Goal: Navigation & Orientation: Find specific page/section

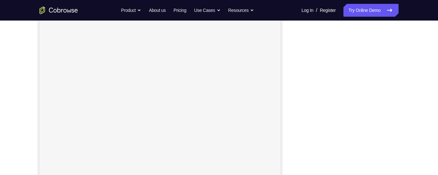
scroll to position [89, 0]
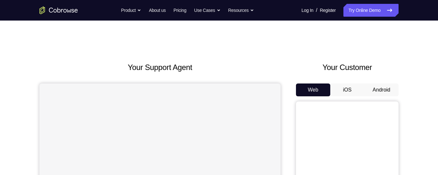
click at [381, 88] on button "Android" at bounding box center [381, 89] width 34 height 13
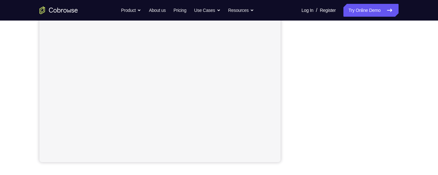
scroll to position [137, 0]
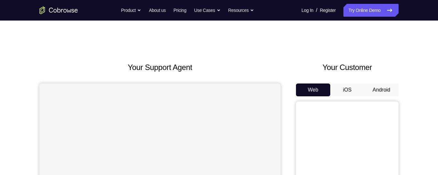
click at [377, 89] on button "Android" at bounding box center [381, 89] width 34 height 13
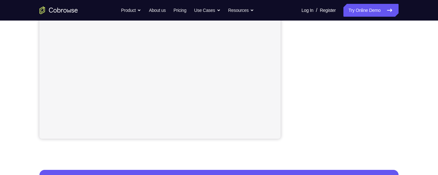
scroll to position [160, 0]
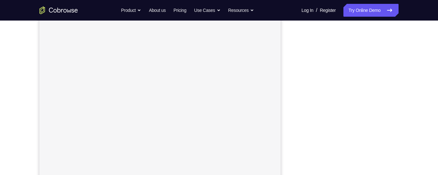
scroll to position [93, 0]
